Goal: Check status: Check status

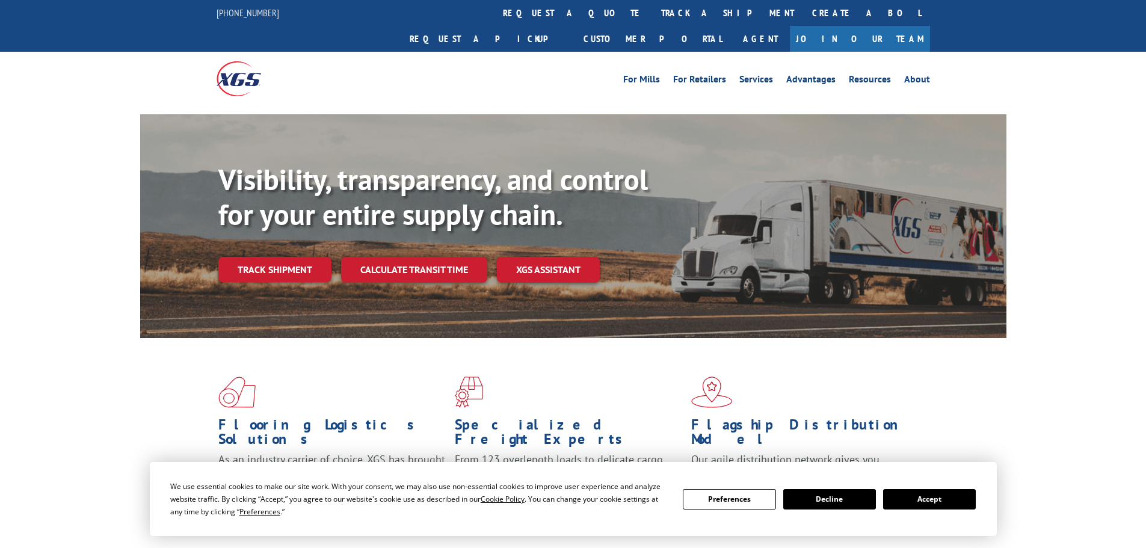
click at [932, 502] on button "Accept" at bounding box center [929, 499] width 93 height 20
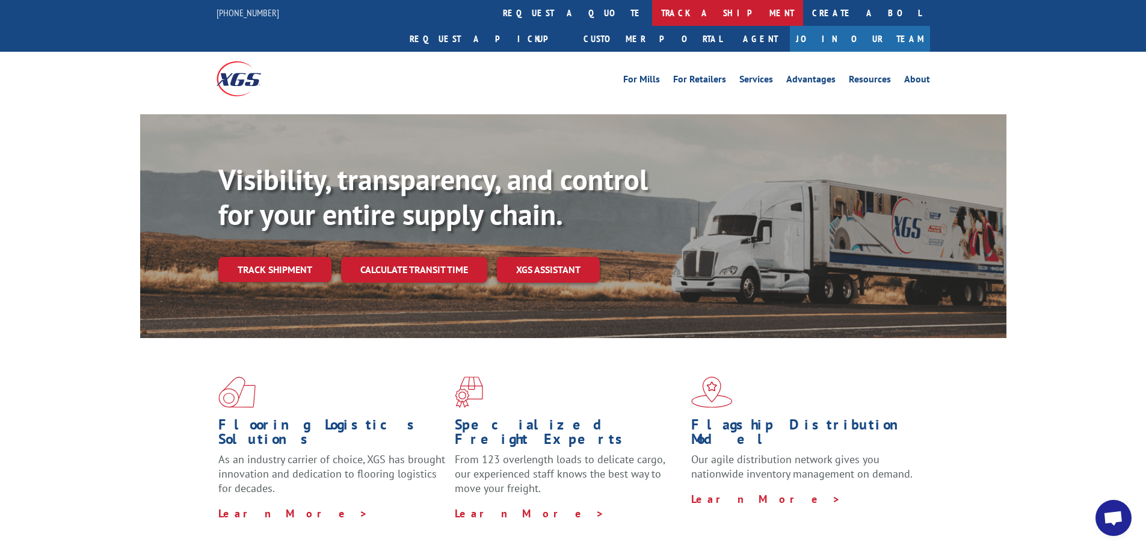
click at [652, 20] on link "track a shipment" at bounding box center [727, 13] width 151 height 26
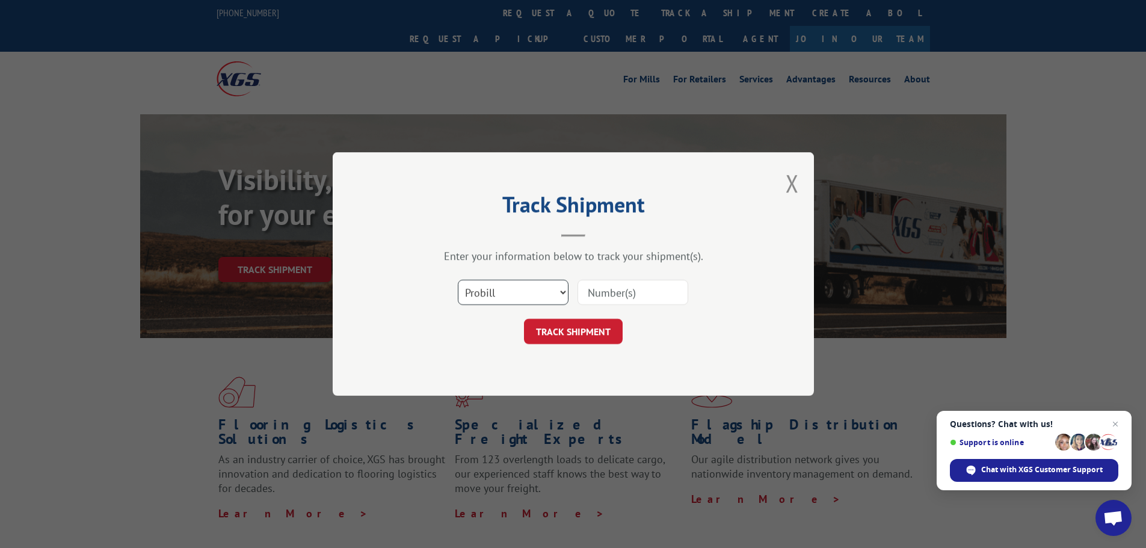
click at [494, 291] on select "Select category... Probill BOL PO" at bounding box center [513, 292] width 111 height 25
select select "bol"
click at [458, 280] on select "Select category... Probill BOL PO" at bounding box center [513, 292] width 111 height 25
click at [586, 292] on input at bounding box center [633, 292] width 111 height 25
paste input "5252171"
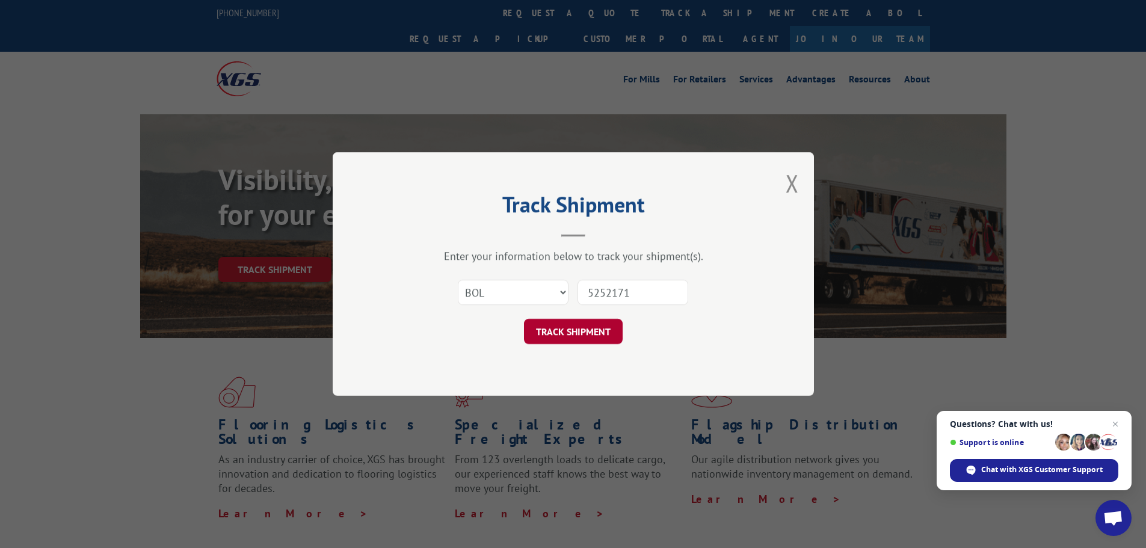
type input "5252171"
click at [587, 327] on button "TRACK SHIPMENT" at bounding box center [573, 331] width 99 height 25
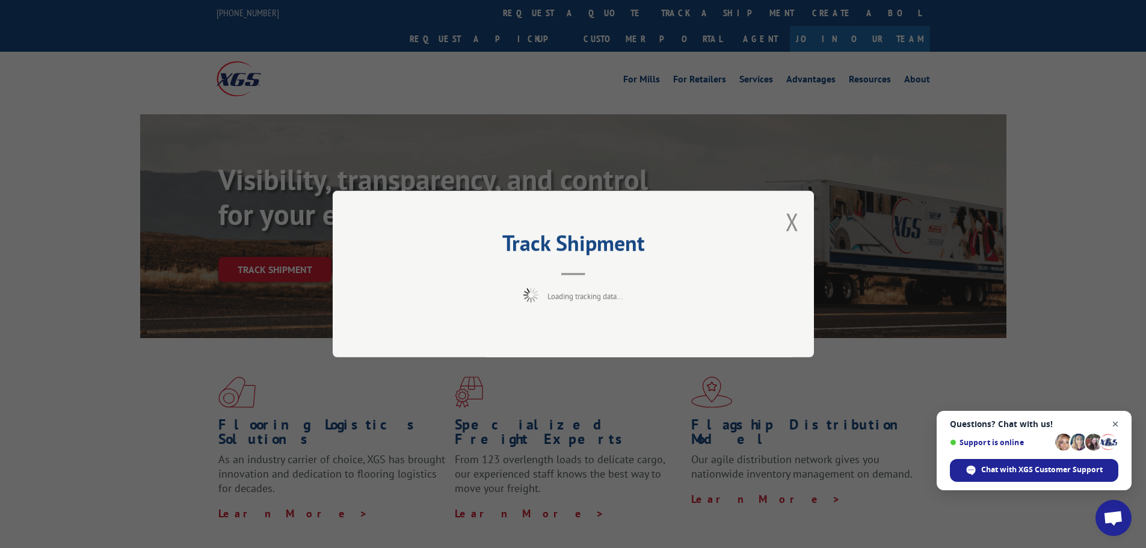
click at [1112, 420] on span "Close chat" at bounding box center [1115, 424] width 15 height 15
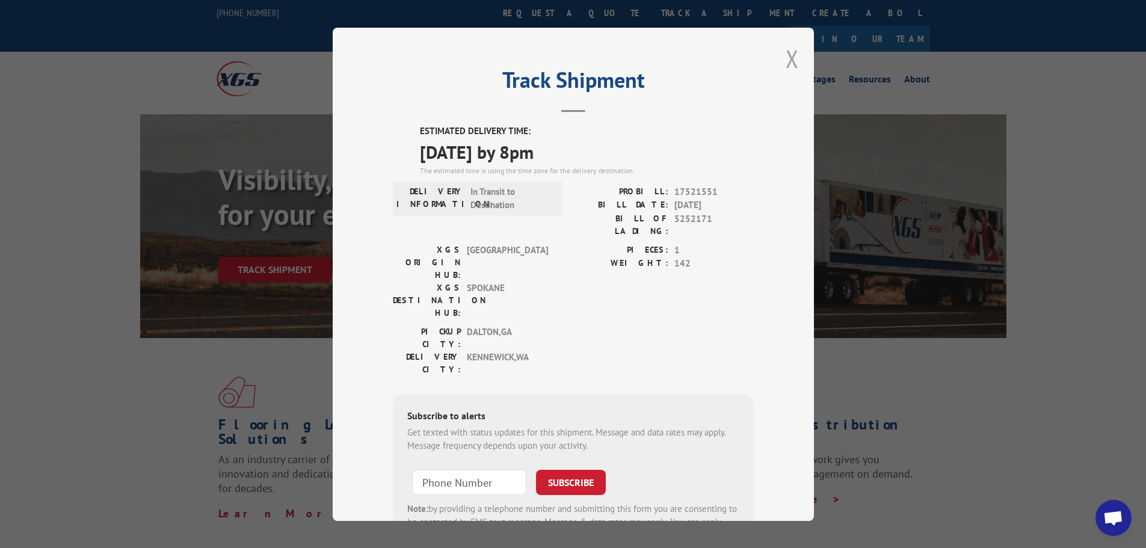
click at [789, 58] on button "Close modal" at bounding box center [792, 59] width 13 height 32
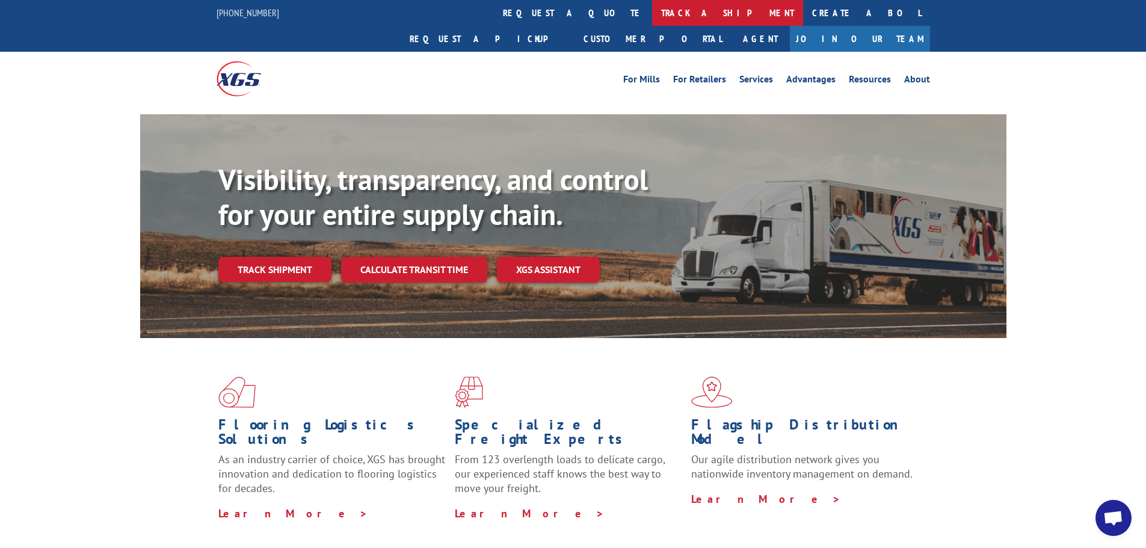
click at [652, 17] on link "track a shipment" at bounding box center [727, 13] width 151 height 26
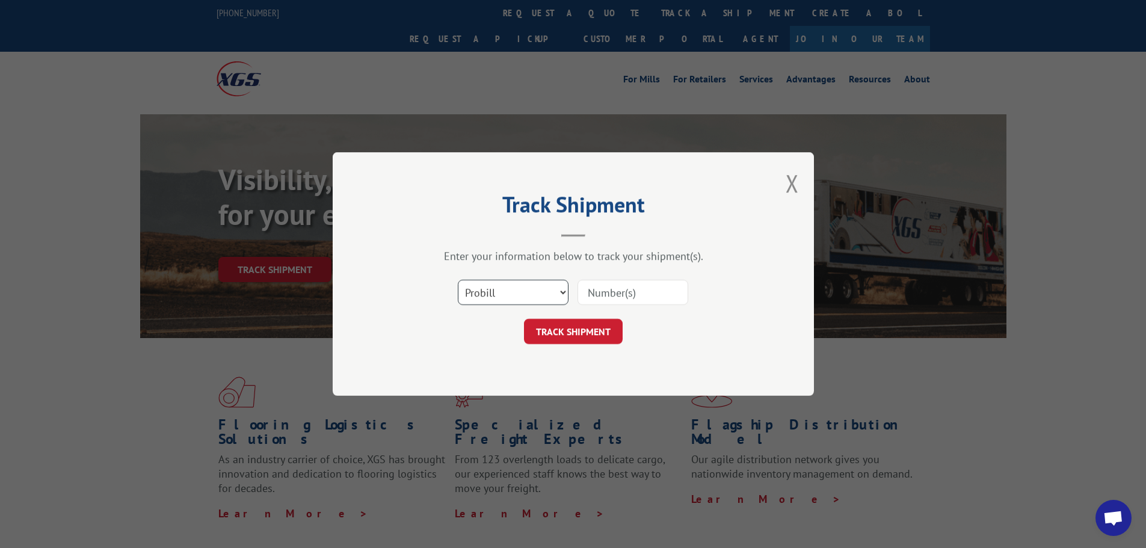
click at [479, 297] on select "Select category... Probill BOL PO" at bounding box center [513, 292] width 111 height 25
select select "bol"
click at [458, 280] on select "Select category... Probill BOL PO" at bounding box center [513, 292] width 111 height 25
click at [591, 298] on input at bounding box center [633, 292] width 111 height 25
paste input "5282198"
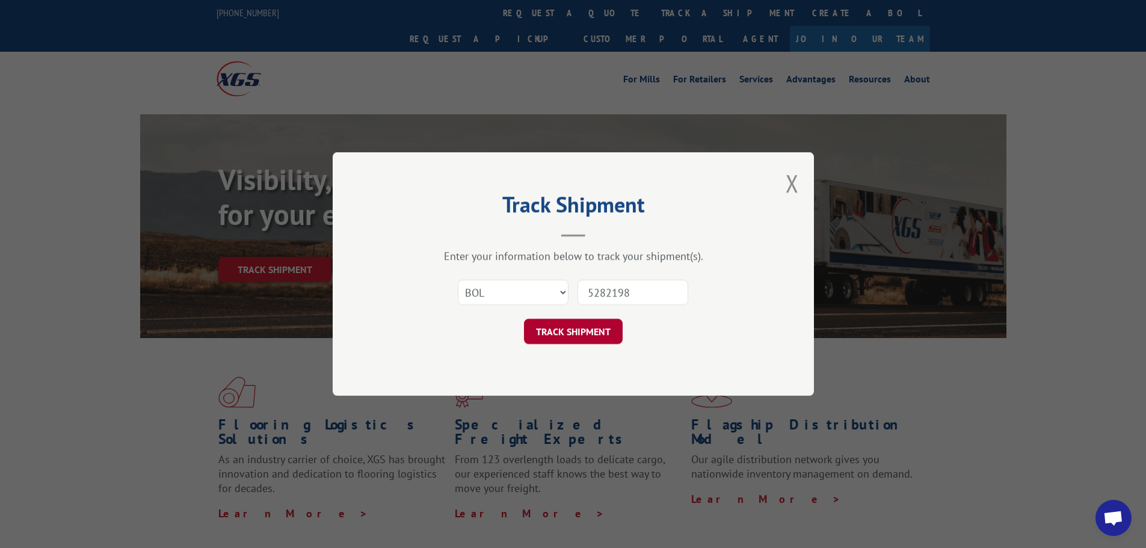
type input "5282198"
click at [581, 327] on button "TRACK SHIPMENT" at bounding box center [573, 331] width 99 height 25
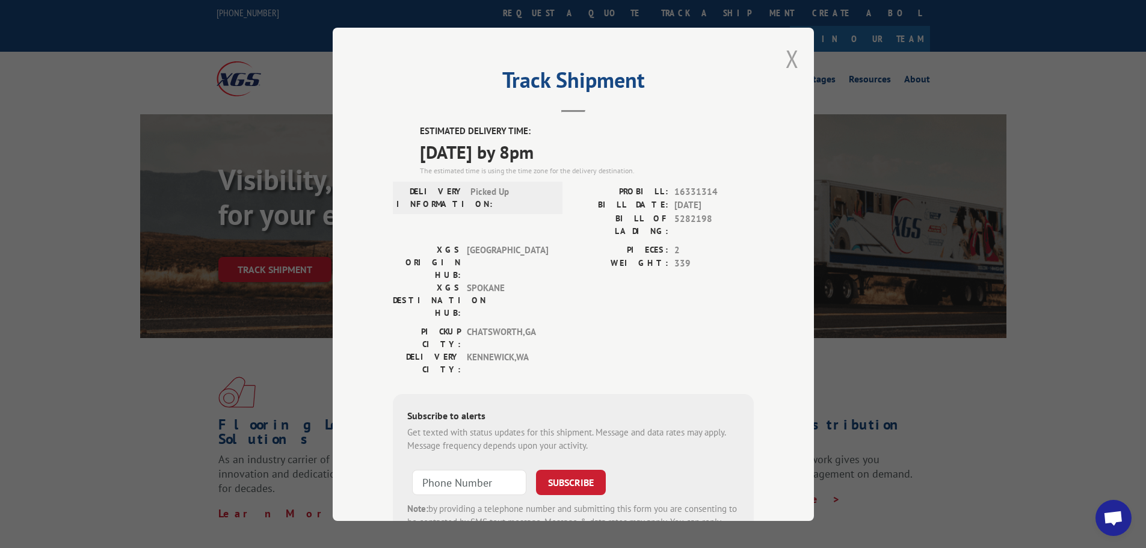
click at [786, 67] on button "Close modal" at bounding box center [792, 59] width 13 height 32
